Goal: Information Seeking & Learning: Learn about a topic

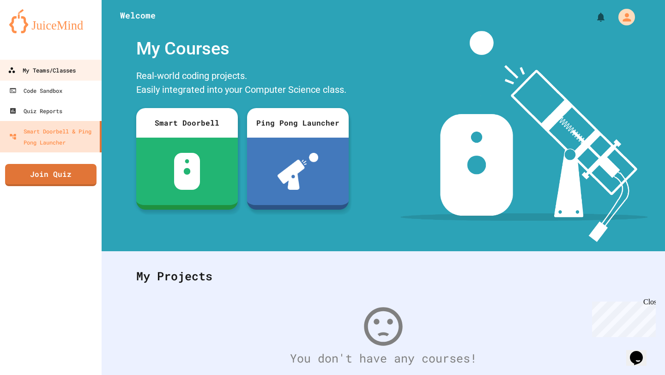
click at [42, 68] on div "My Teams/Classes" at bounding box center [42, 71] width 68 height 12
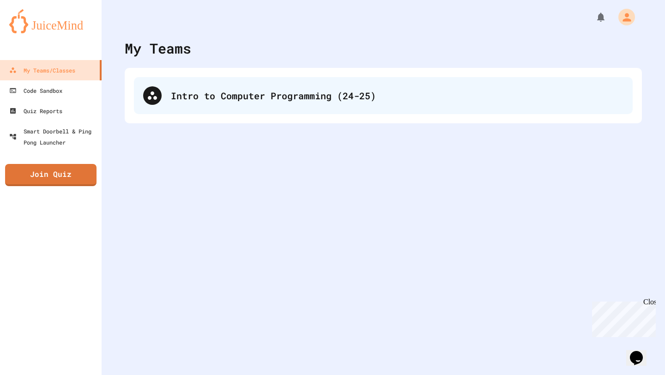
click at [284, 103] on div "Intro to Computer Programming (24-25)" at bounding box center [383, 95] width 499 height 37
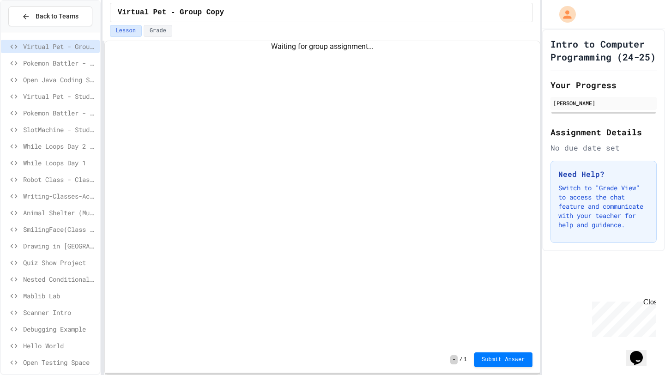
click at [78, 161] on span "While Loops Day 1" at bounding box center [59, 163] width 73 height 10
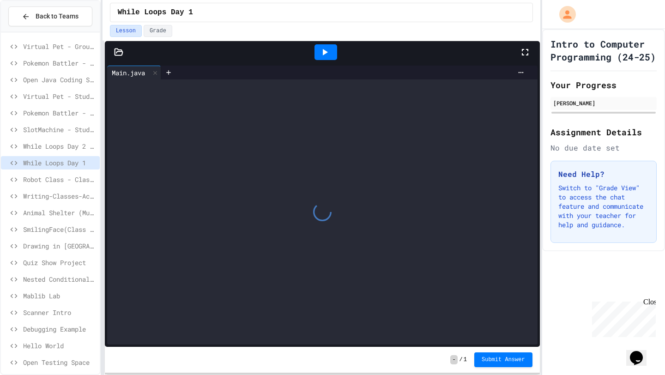
click at [330, 60] on div at bounding box center [326, 52] width 32 height 25
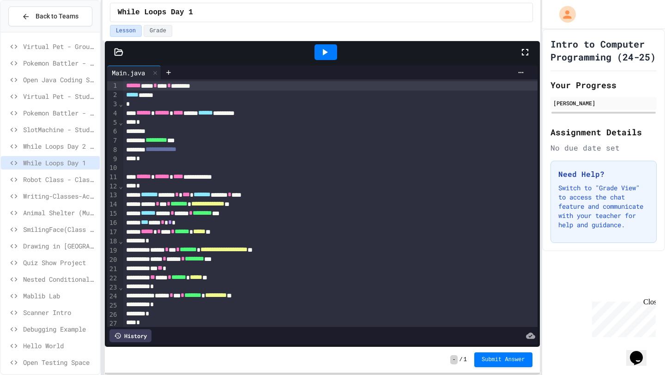
click at [330, 43] on div at bounding box center [326, 52] width 32 height 25
click at [326, 54] on icon at bounding box center [324, 52] width 11 height 11
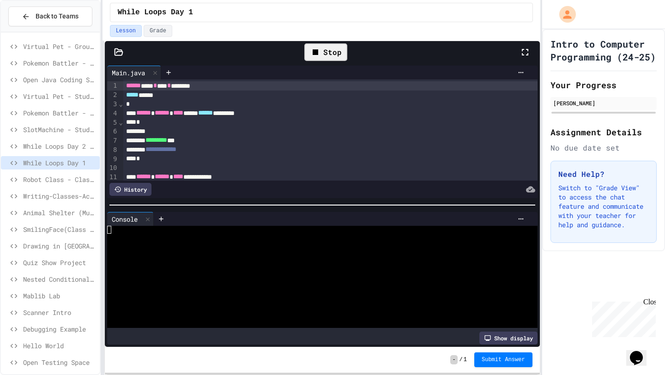
click at [272, 255] on div at bounding box center [317, 253] width 420 height 8
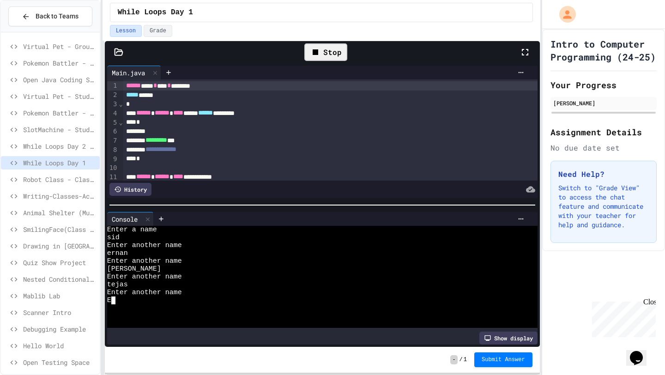
type textarea "***"
click at [321, 54] on icon at bounding box center [324, 52] width 11 height 11
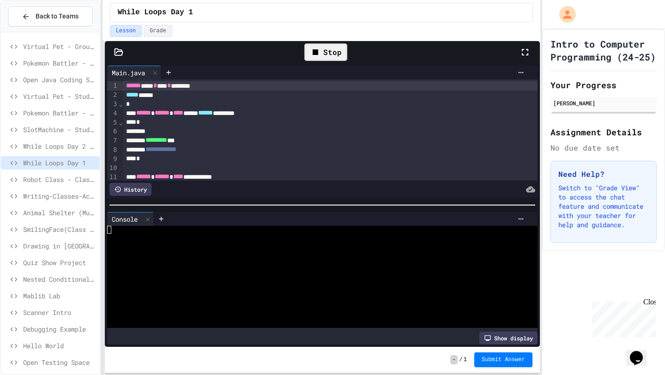
click at [271, 304] on div at bounding box center [317, 308] width 420 height 8
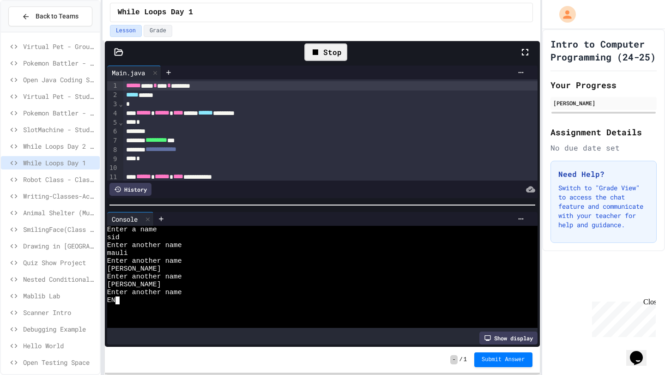
type textarea "****"
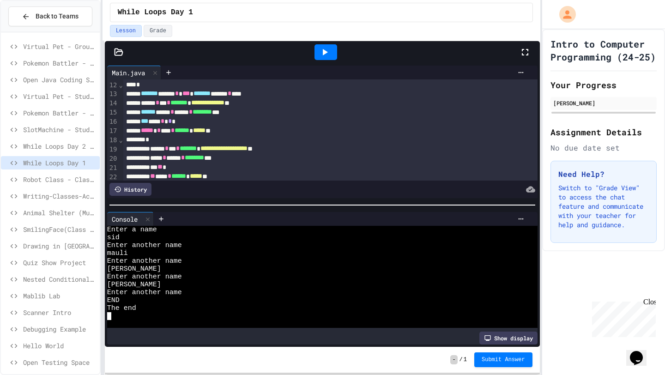
scroll to position [130, 0]
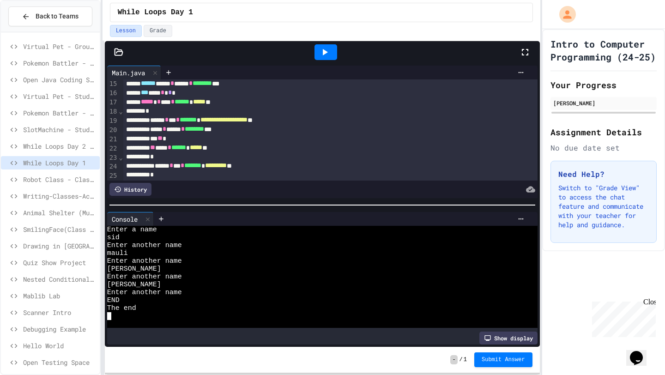
click at [62, 148] on span "While Loops Day 2 (Individual Practice)" at bounding box center [59, 146] width 73 height 10
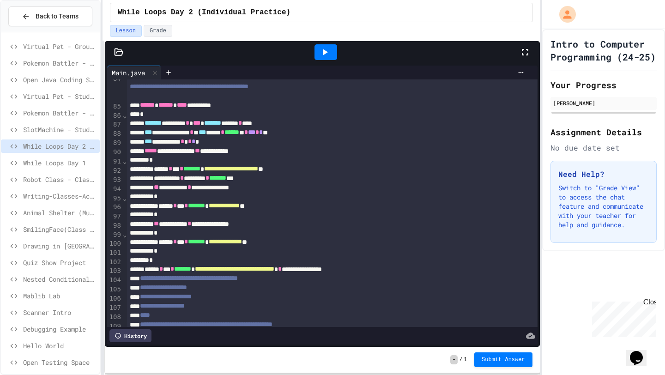
scroll to position [792, 0]
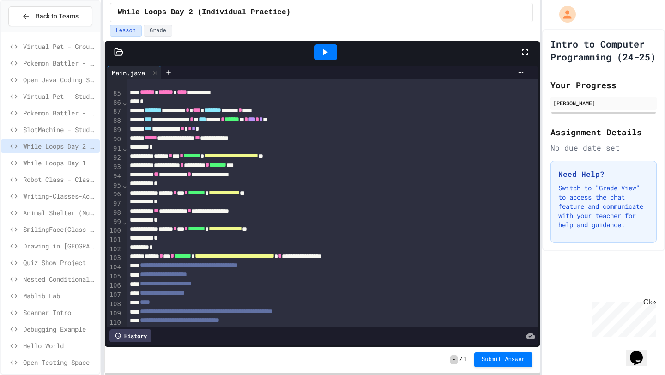
click at [323, 55] on icon at bounding box center [324, 52] width 11 height 11
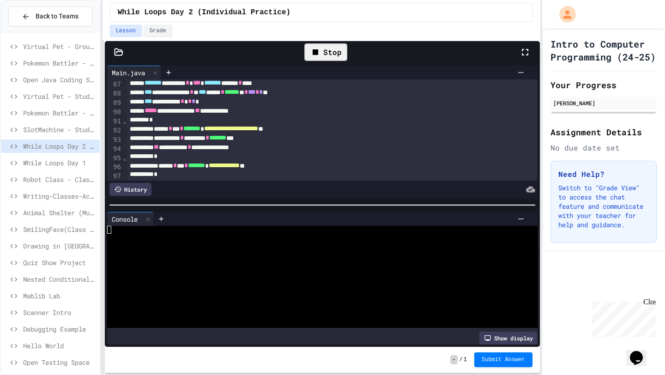
scroll to position [823, 0]
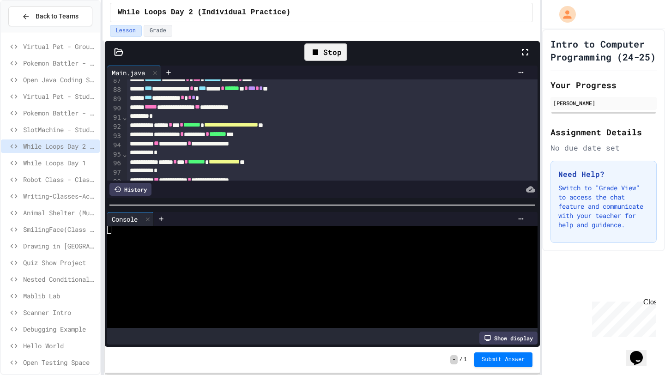
click at [279, 256] on div at bounding box center [317, 253] width 420 height 8
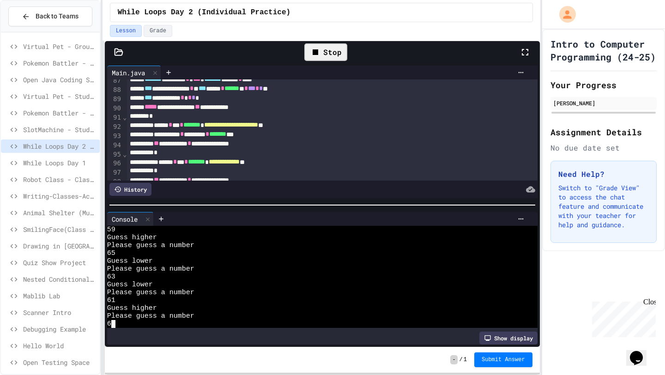
scroll to position [212, 0]
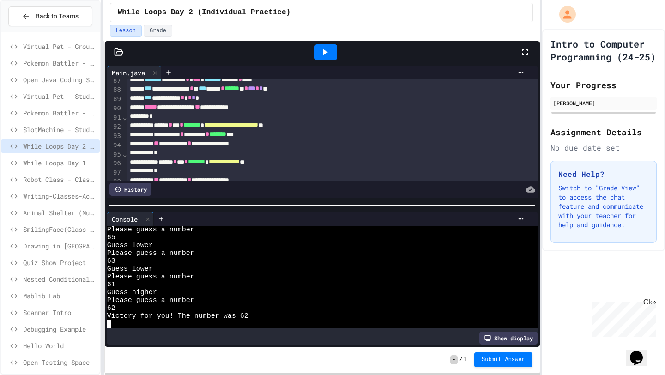
click at [323, 50] on icon at bounding box center [325, 52] width 5 height 6
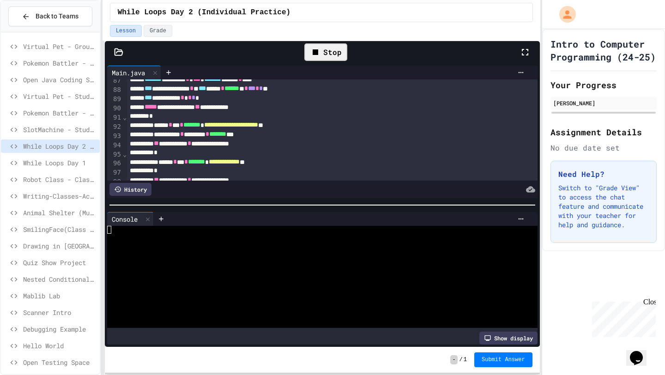
scroll to position [0, 0]
click at [278, 260] on div at bounding box center [317, 261] width 420 height 8
click at [177, 273] on div at bounding box center [317, 277] width 420 height 8
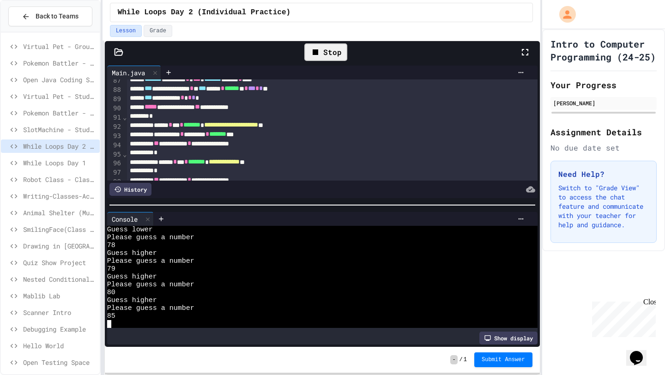
scroll to position [118, 0]
